Goal: Information Seeking & Learning: Learn about a topic

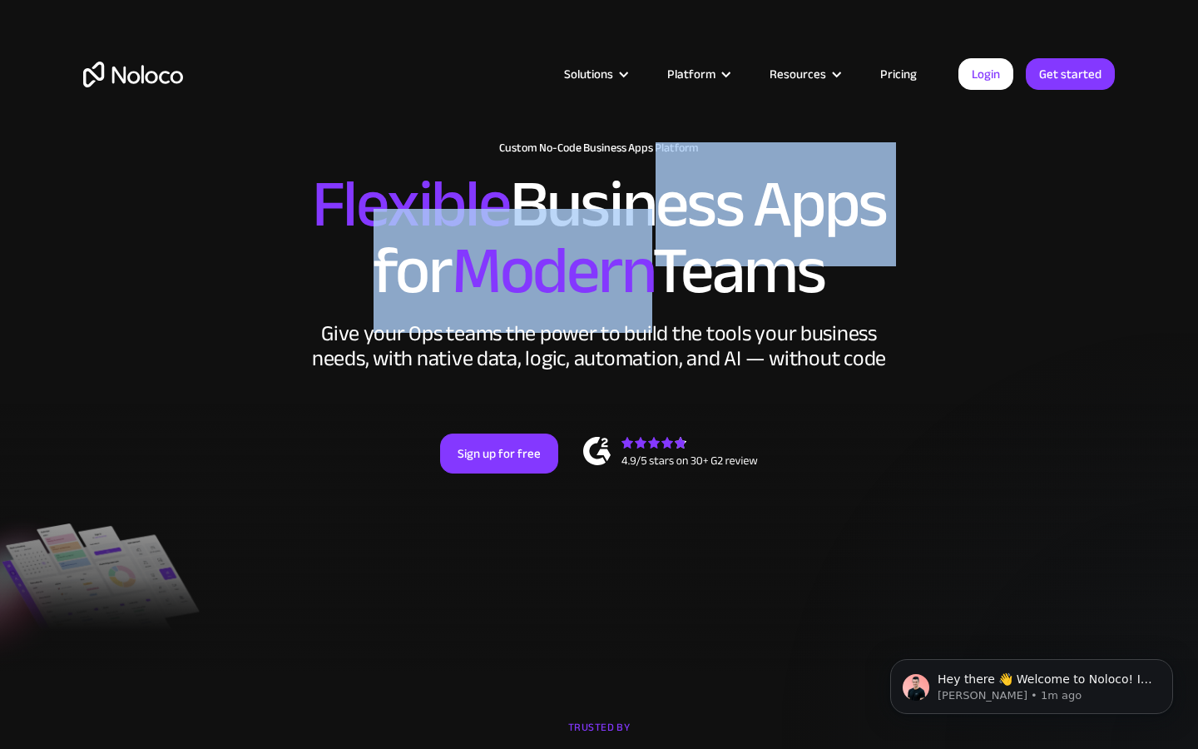
drag, startPoint x: 636, startPoint y: 202, endPoint x: 651, endPoint y: 247, distance: 47.4
click at [651, 247] on h2 "Flexible Business Apps for Modern Teams" at bounding box center [599, 237] width 1032 height 133
click at [651, 247] on span "Modern" at bounding box center [552, 271] width 200 height 124
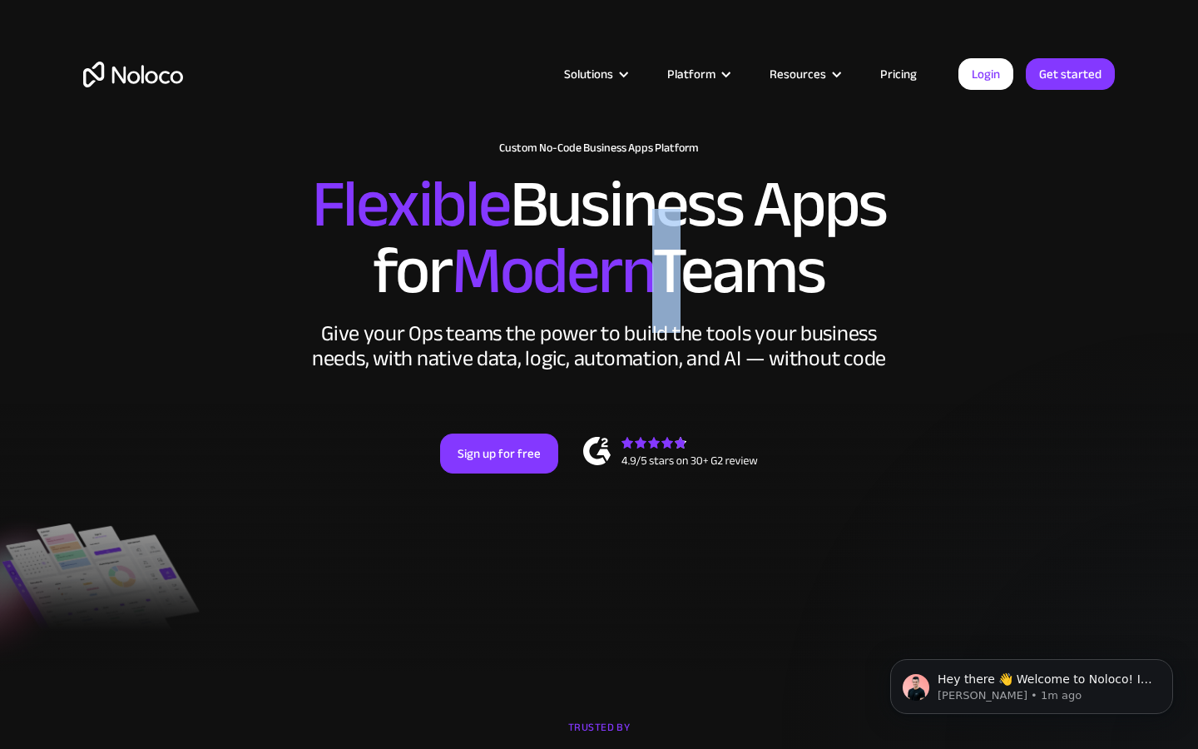
click at [651, 247] on span "Modern" at bounding box center [552, 271] width 200 height 124
click at [584, 307] on span "Modern" at bounding box center [552, 271] width 200 height 124
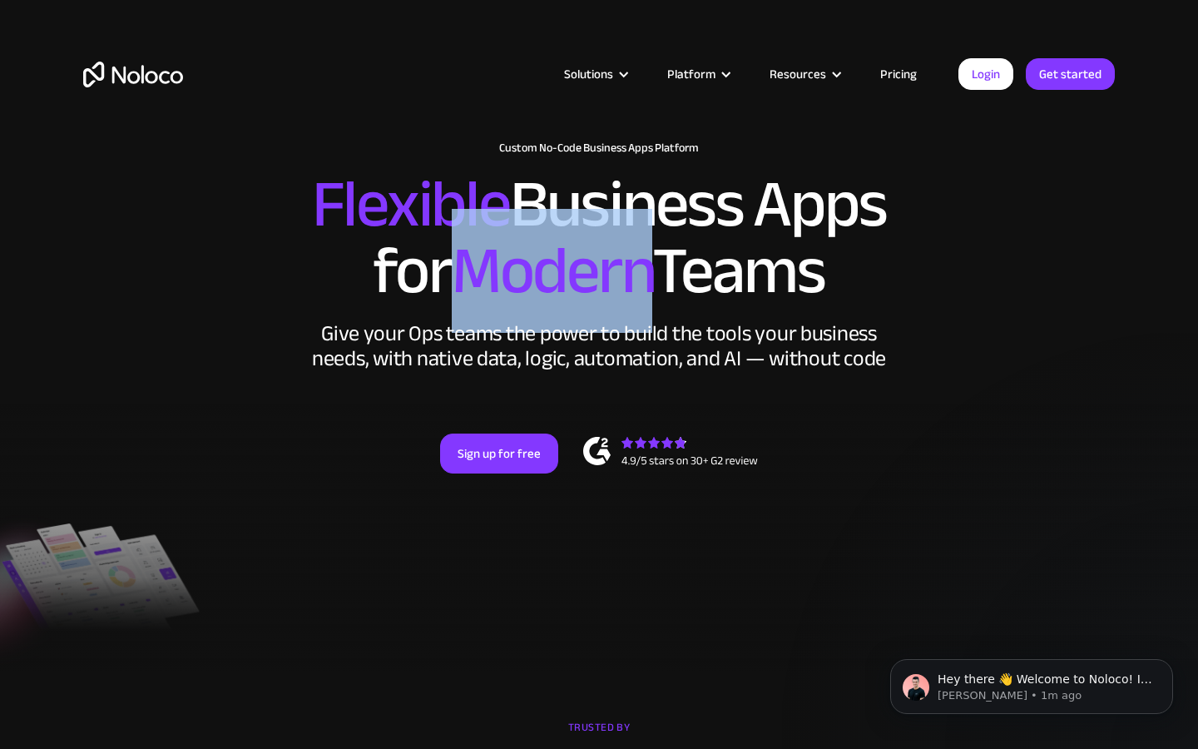
click at [584, 307] on span "Modern" at bounding box center [552, 271] width 200 height 124
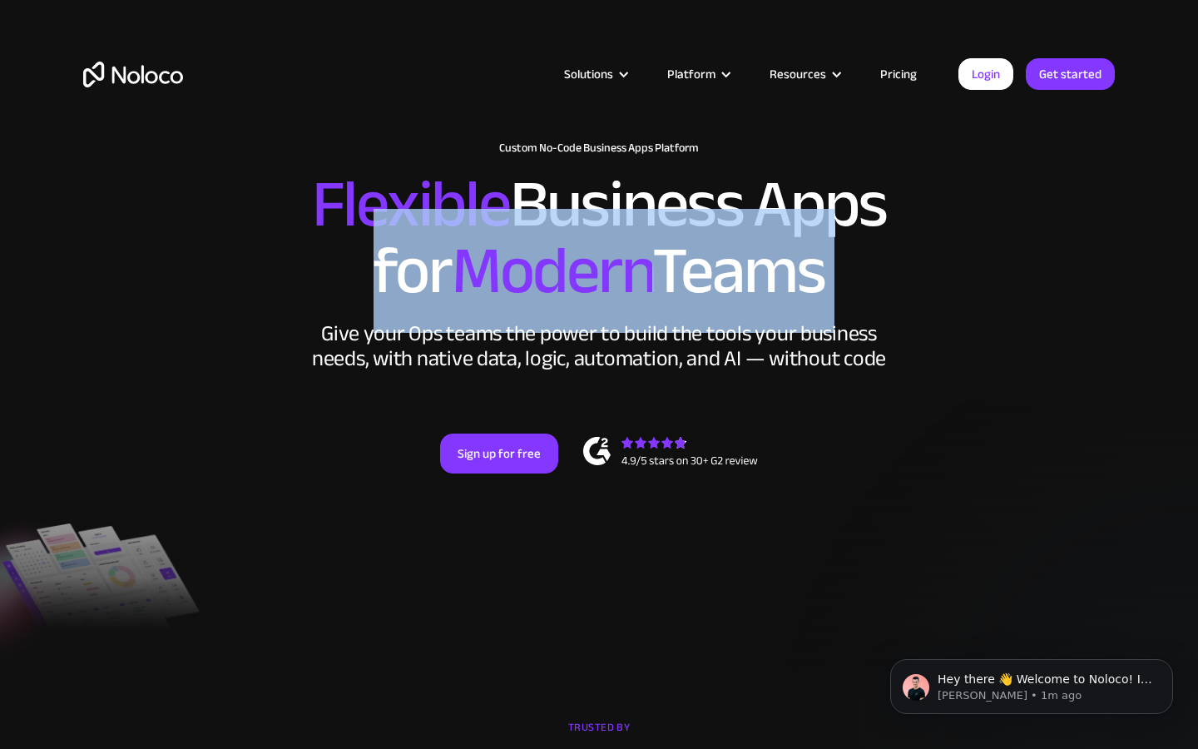
click at [584, 307] on span "Modern" at bounding box center [552, 271] width 200 height 124
click at [889, 79] on link "Pricing" at bounding box center [898, 74] width 78 height 22
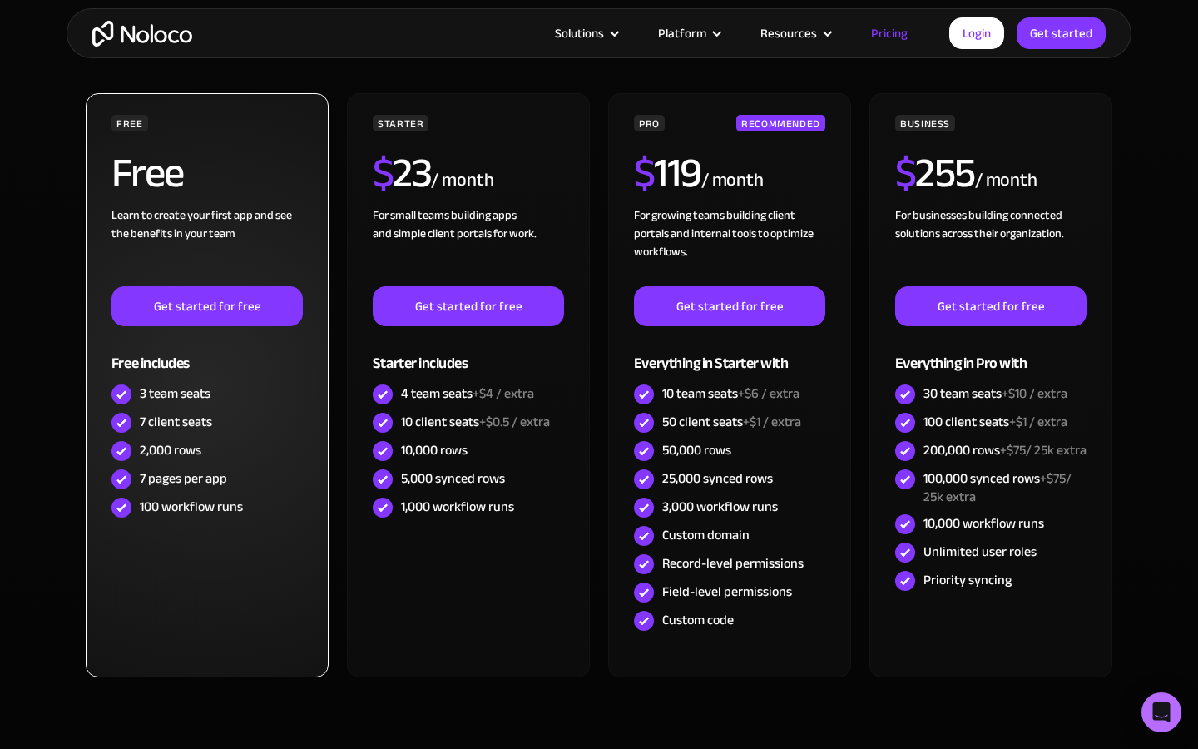
scroll to position [463, 0]
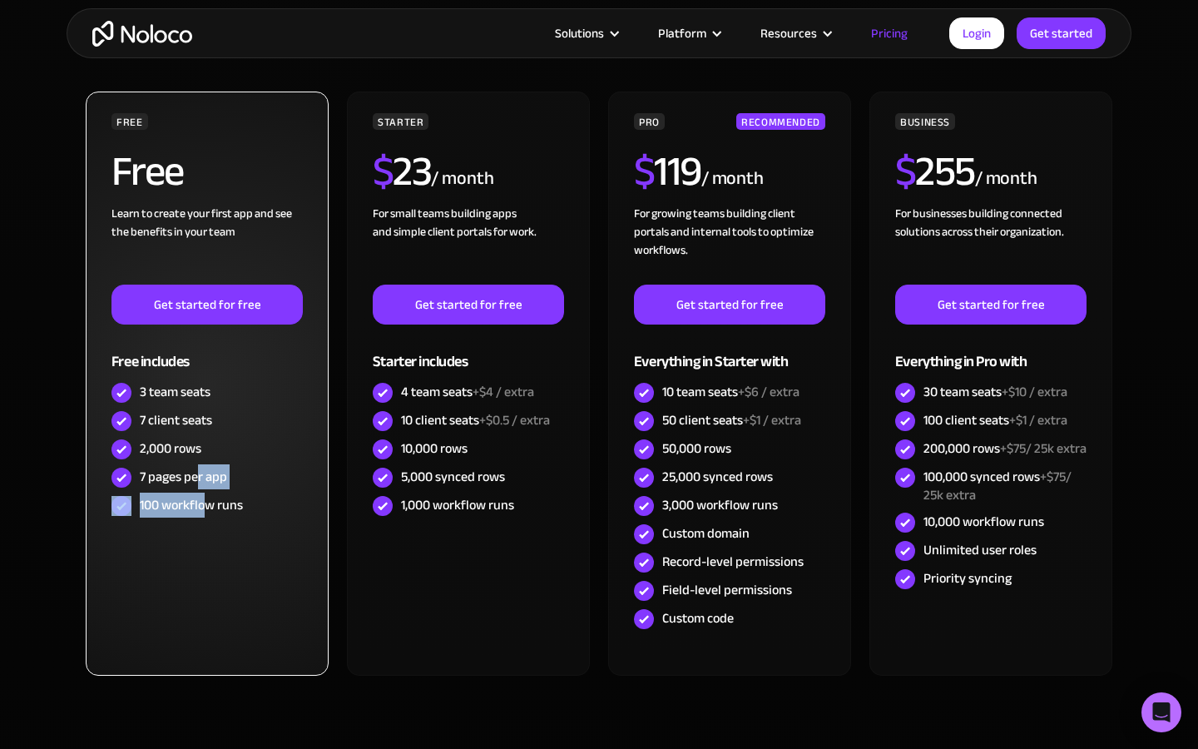
drag, startPoint x: 199, startPoint y: 474, endPoint x: 204, endPoint y: 512, distance: 37.8
click at [204, 512] on div "FREE Free Learn to create your first app and see the benefits in your team ‍ Ge…" at bounding box center [206, 316] width 191 height 407
click at [204, 512] on div "100 workflow runs" at bounding box center [191, 505] width 103 height 18
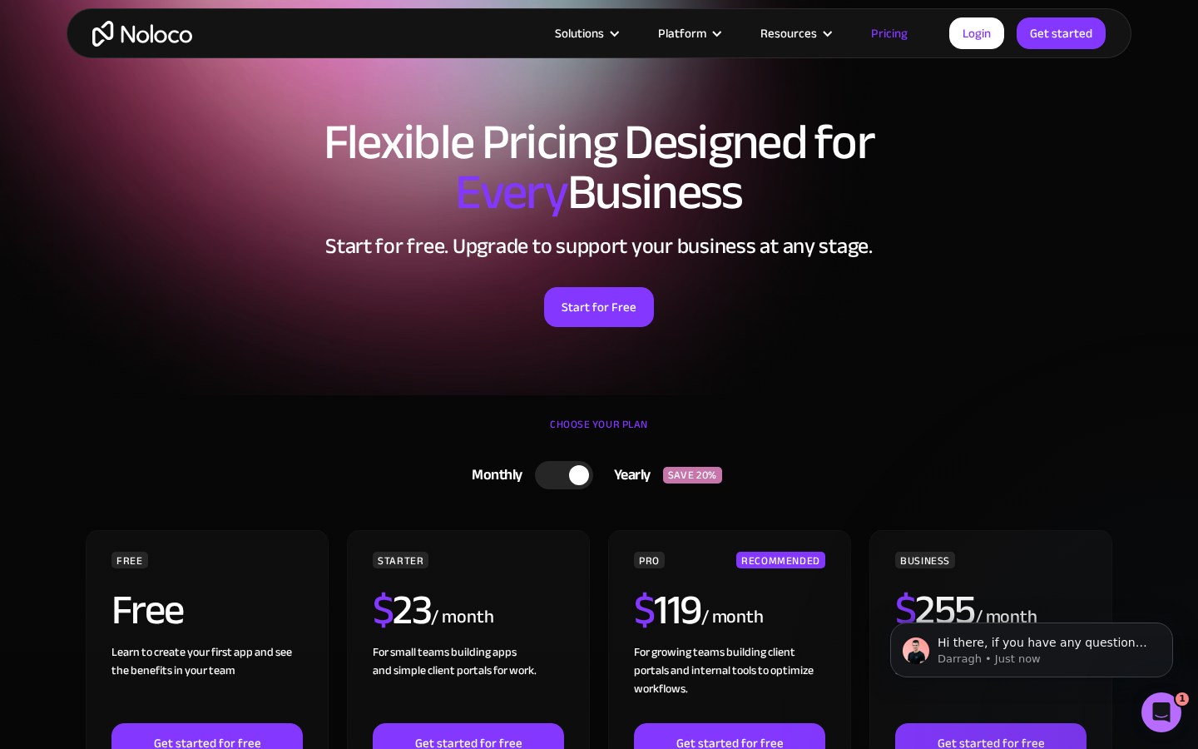
scroll to position [0, 0]
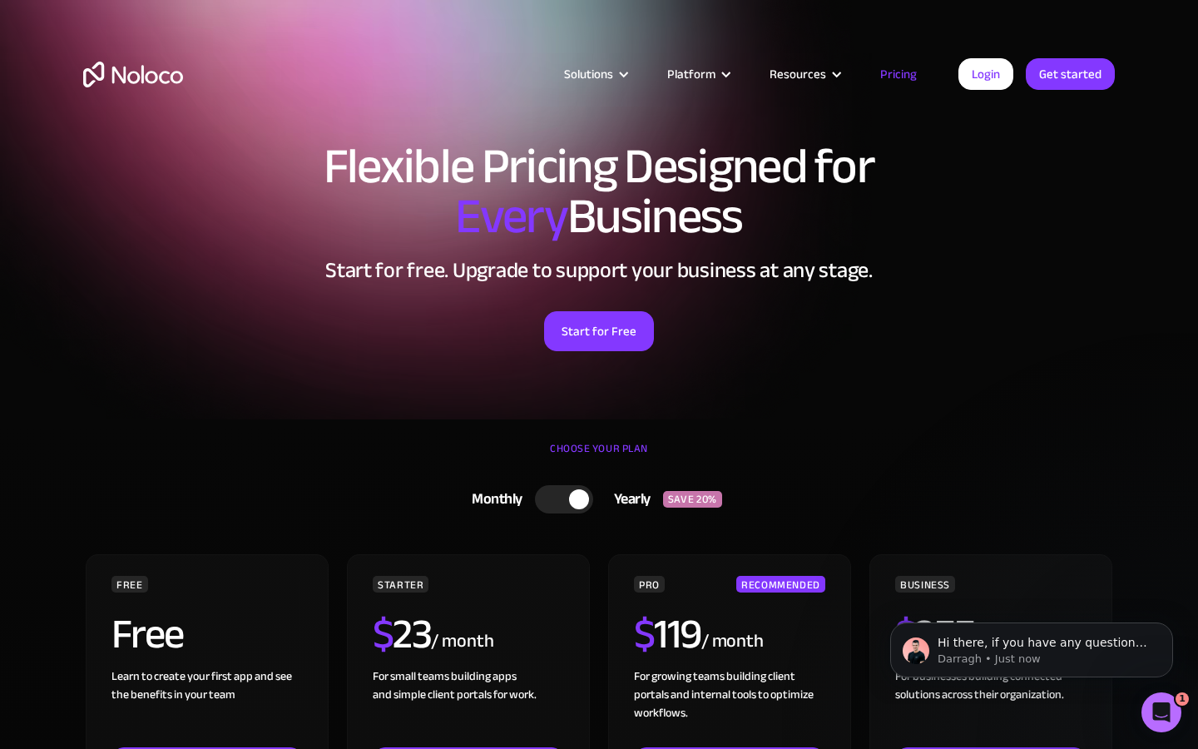
click at [565, 503] on div at bounding box center [564, 499] width 58 height 28
click at [565, 503] on div at bounding box center [570, 499] width 58 height 28
click at [565, 503] on div at bounding box center [564, 499] width 58 height 28
click at [581, 92] on div "Solutions Use Cases Business Types Project Management Keep track of customers, …" at bounding box center [599, 91] width 1065 height 98
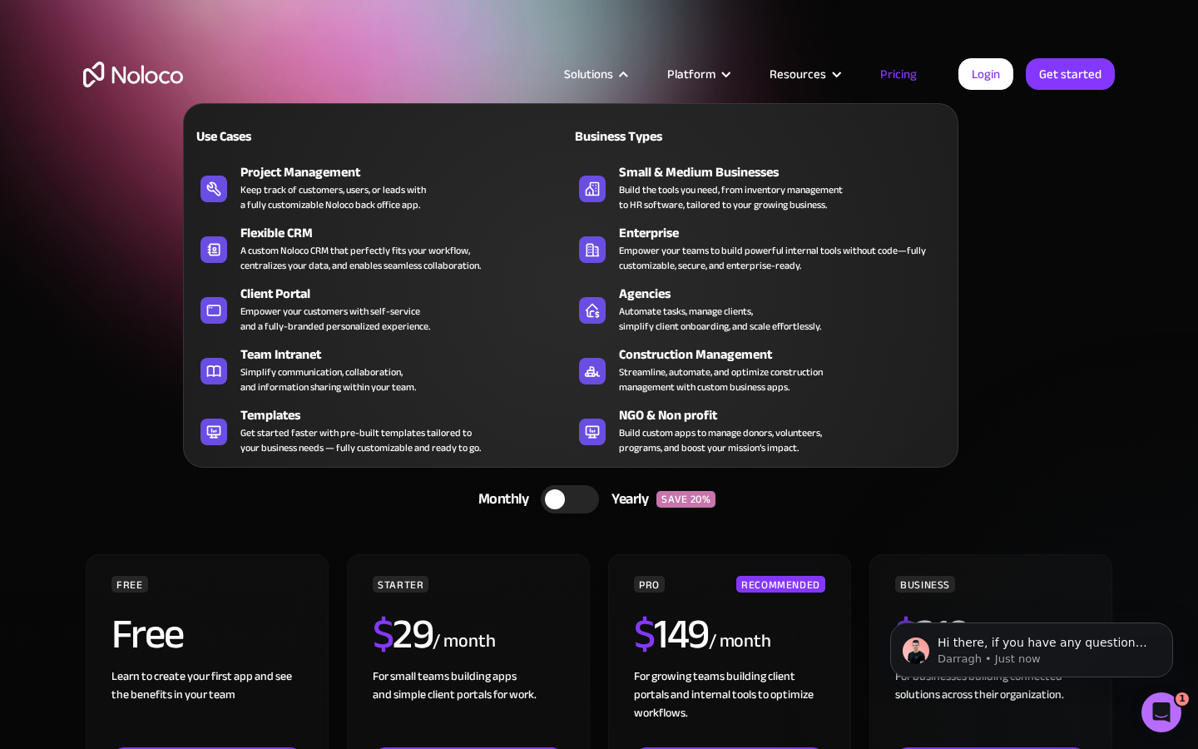
click at [582, 82] on nav "Use Cases Business Types Project Management Keep track of customers, users, or …" at bounding box center [570, 274] width 775 height 388
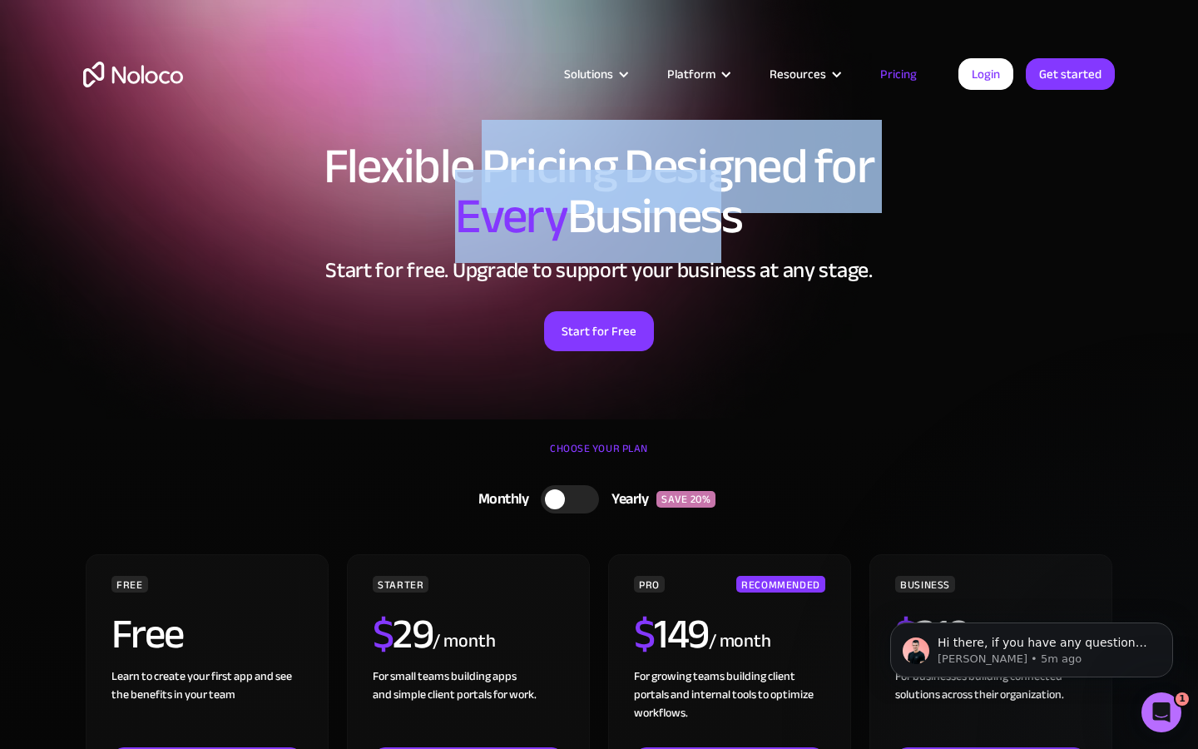
drag, startPoint x: 484, startPoint y: 169, endPoint x: 710, endPoint y: 203, distance: 228.8
click at [710, 203] on h1 "Flexible Pricing Designed for Every Business" at bounding box center [599, 191] width 1032 height 100
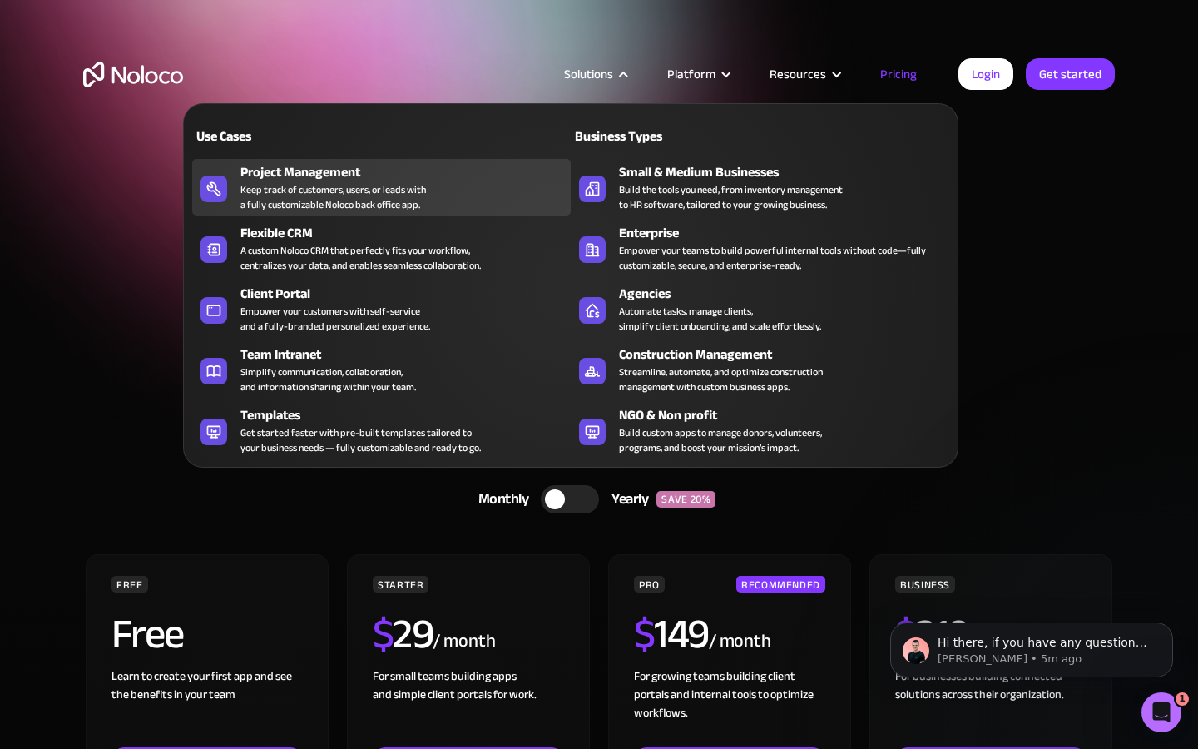
click at [383, 182] on div "Keep track of customers, users, or leads with a fully customizable Noloco back …" at bounding box center [333, 197] width 186 height 30
